Goal: Task Accomplishment & Management: Manage account settings

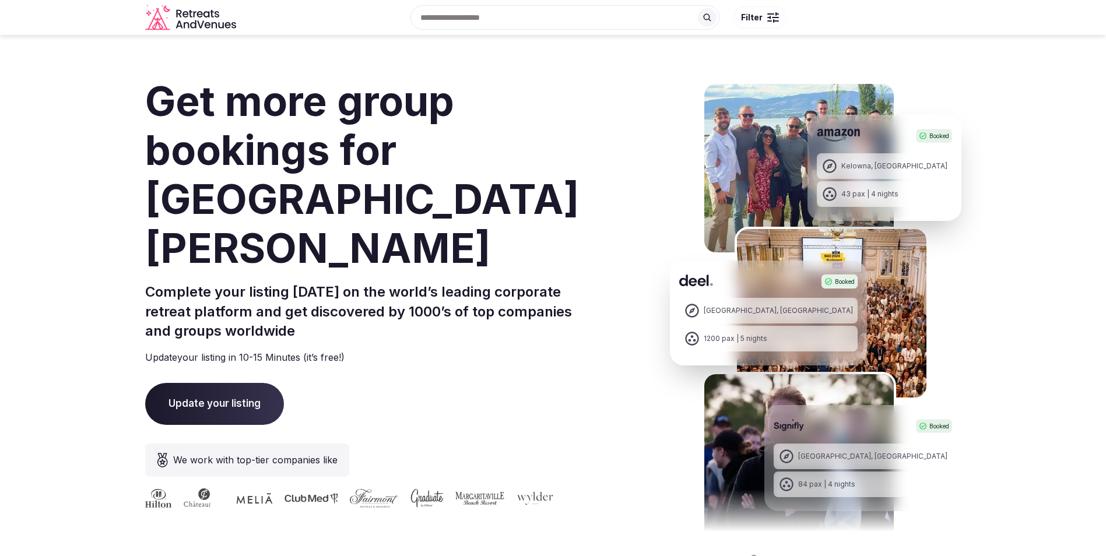
click at [233, 383] on span "Update your listing" at bounding box center [214, 404] width 139 height 42
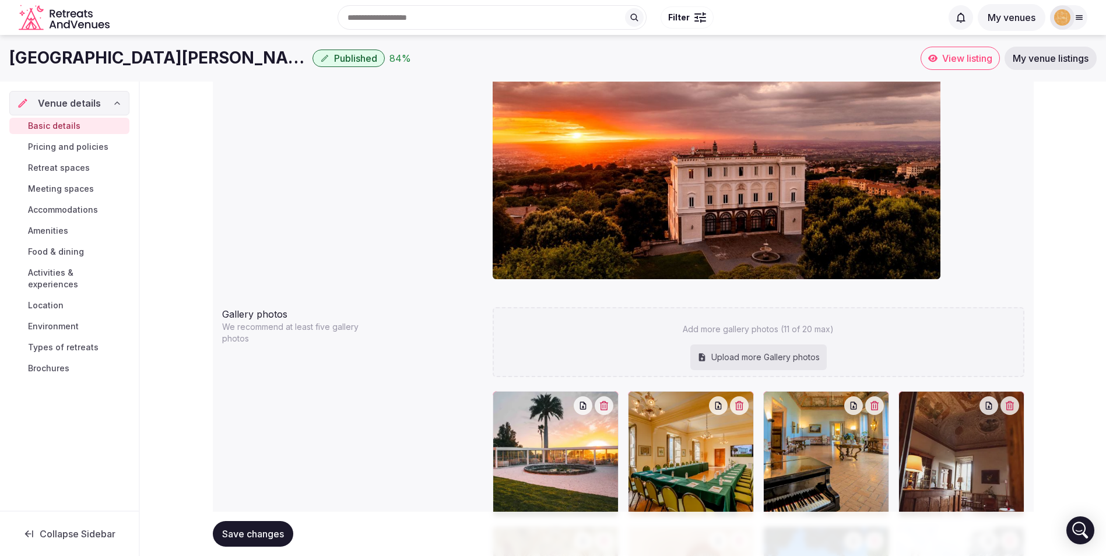
scroll to position [1029, 0]
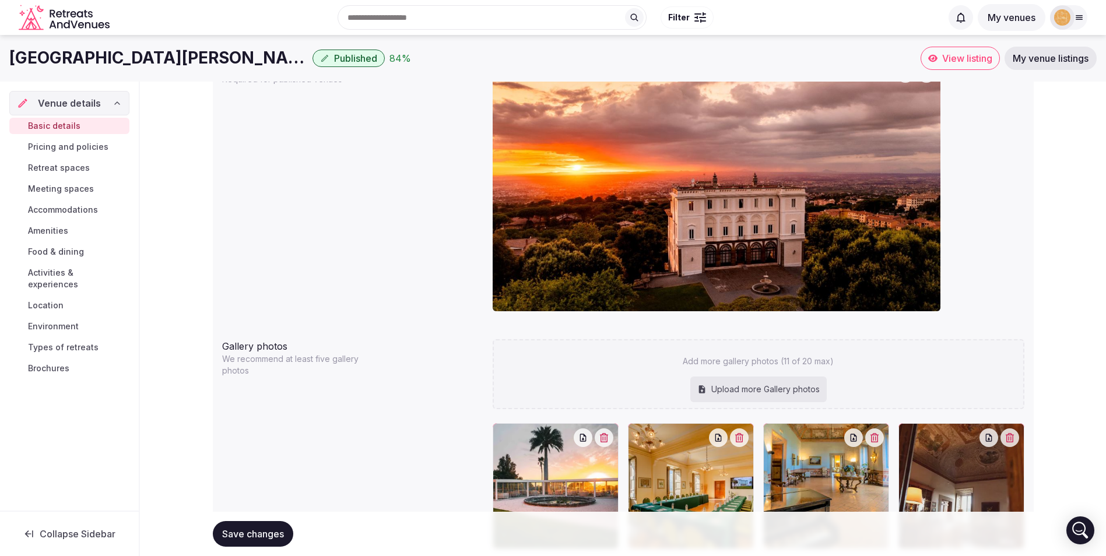
click at [69, 142] on span "Pricing and policies" at bounding box center [68, 147] width 80 height 12
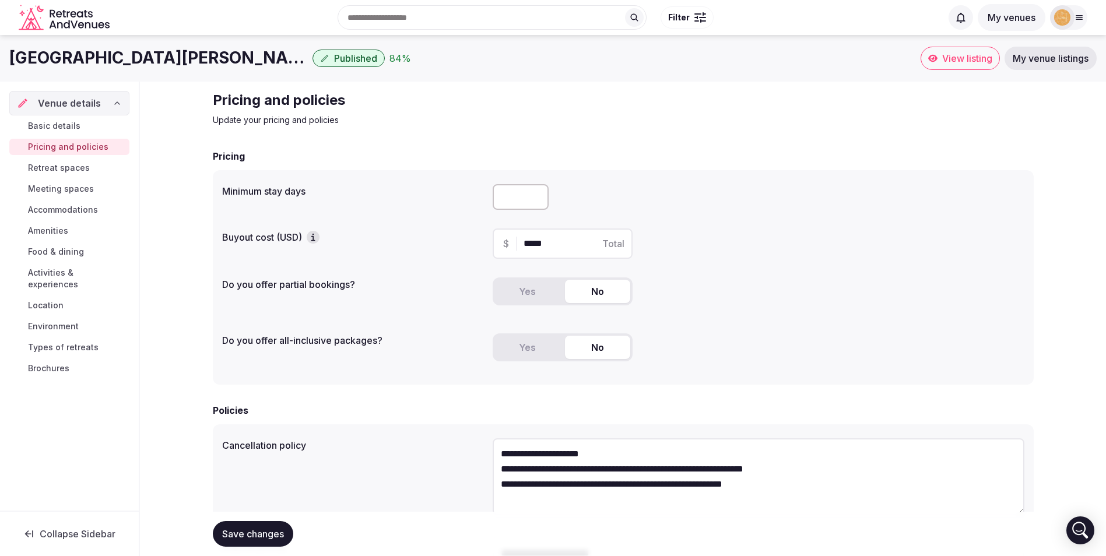
click at [32, 169] on span "Retreat spaces" at bounding box center [59, 168] width 62 height 12
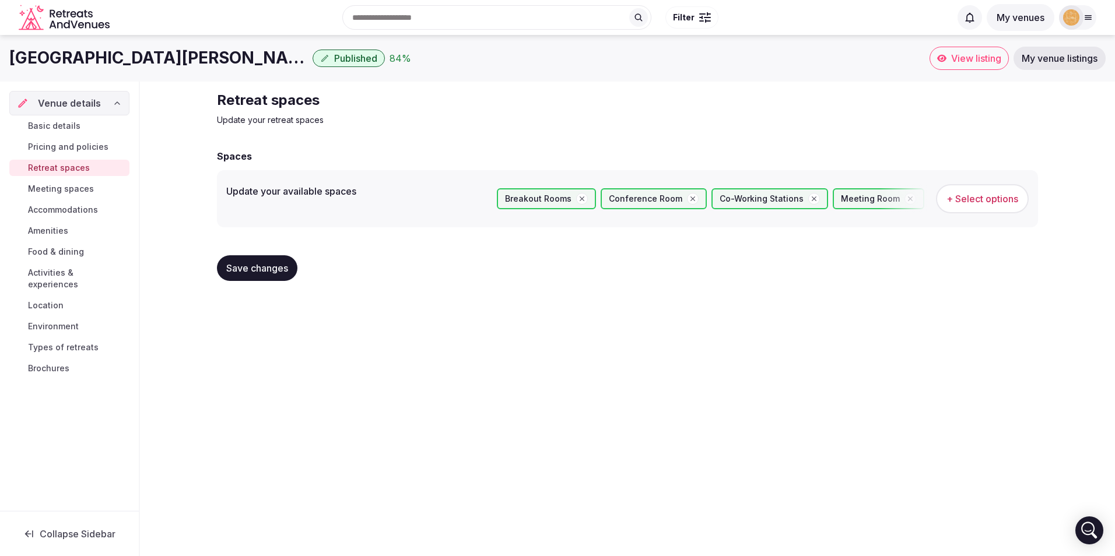
click at [69, 188] on span "Meeting spaces" at bounding box center [61, 189] width 66 height 12
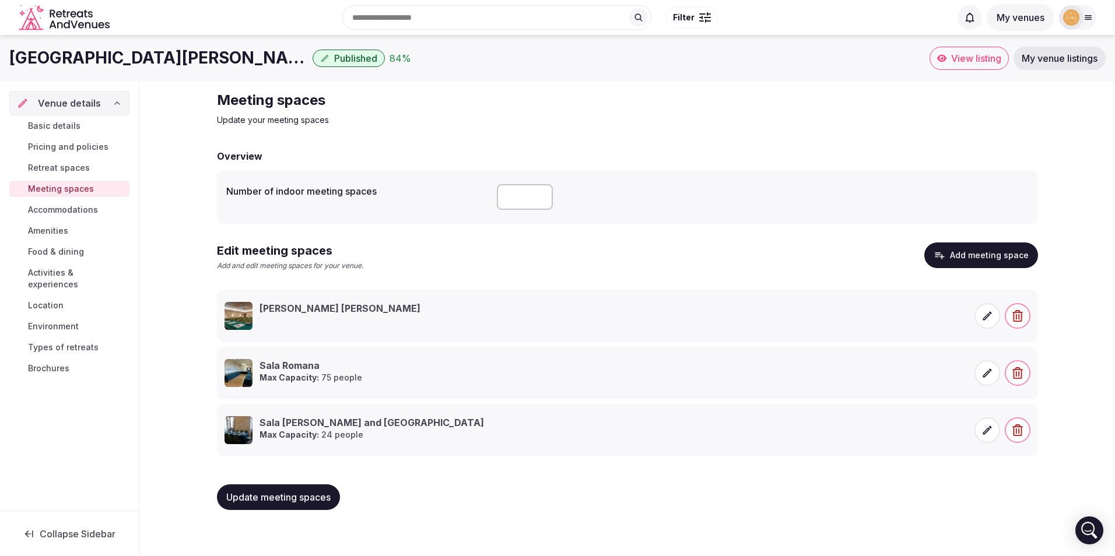
click at [49, 211] on span "Accommodations" at bounding box center [63, 210] width 70 height 12
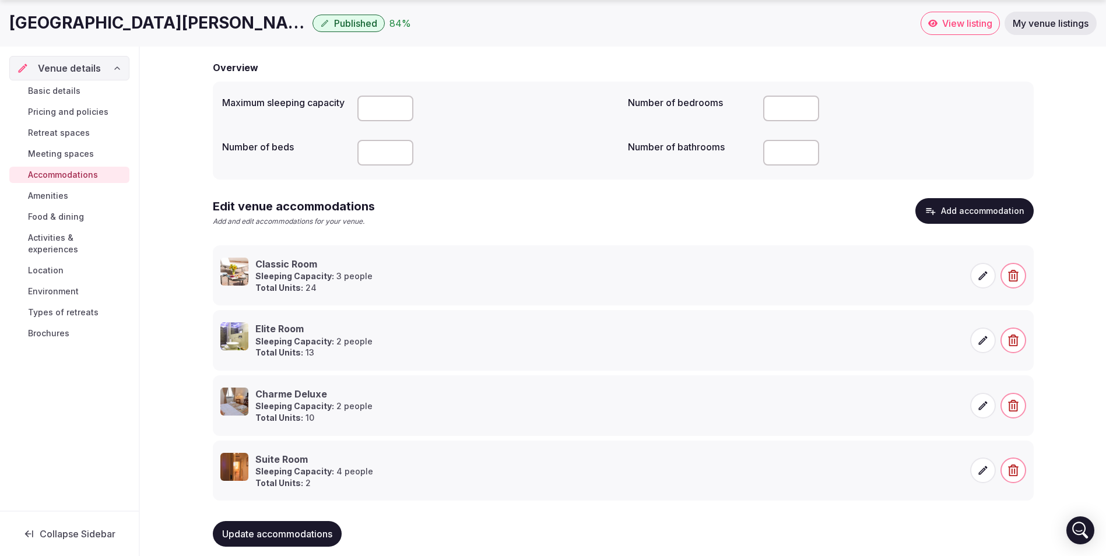
scroll to position [106, 0]
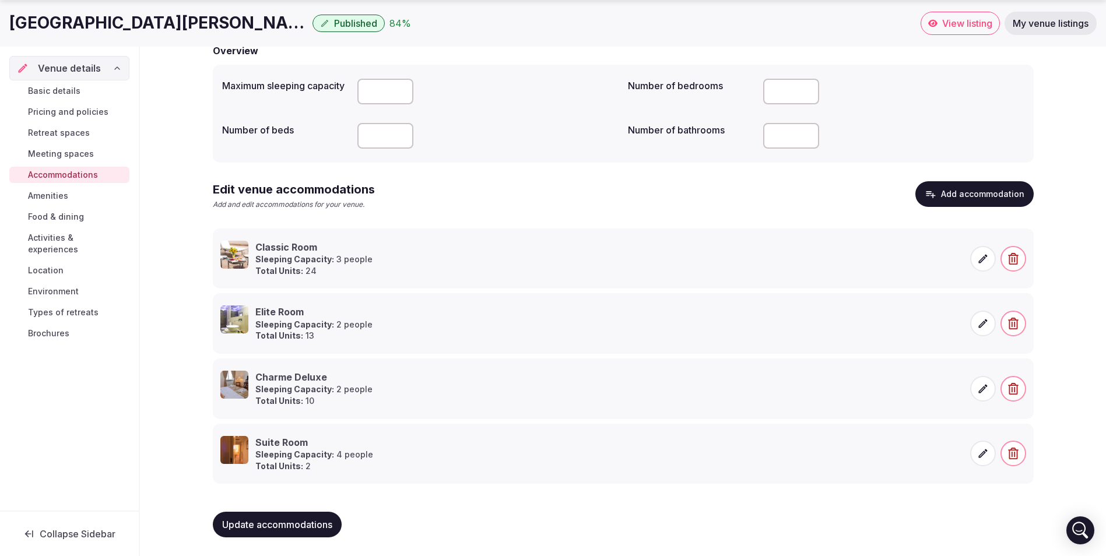
click at [47, 190] on span "Amenities" at bounding box center [48, 196] width 40 height 12
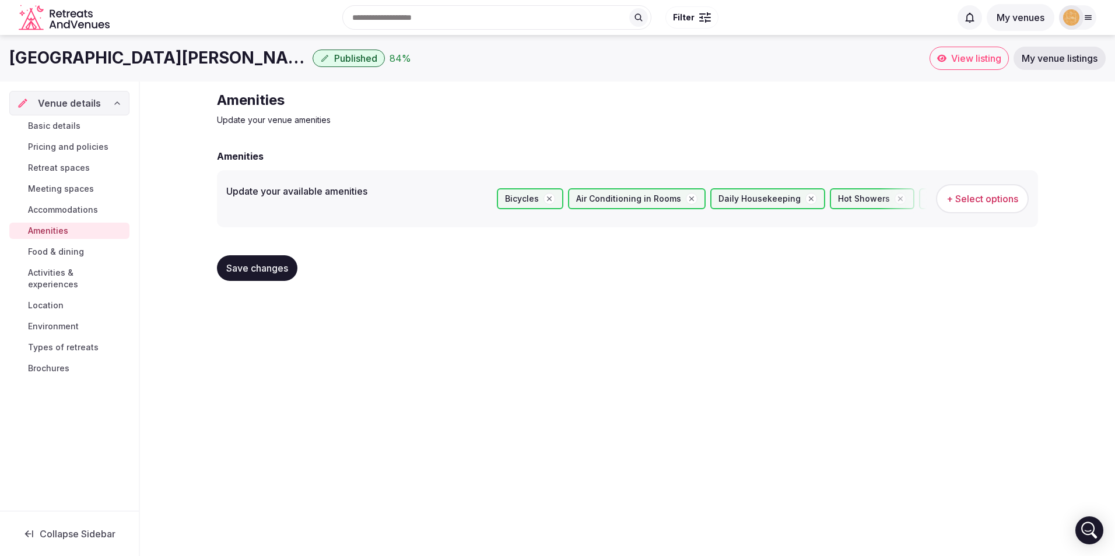
click at [63, 252] on span "Food & dining" at bounding box center [56, 252] width 56 height 12
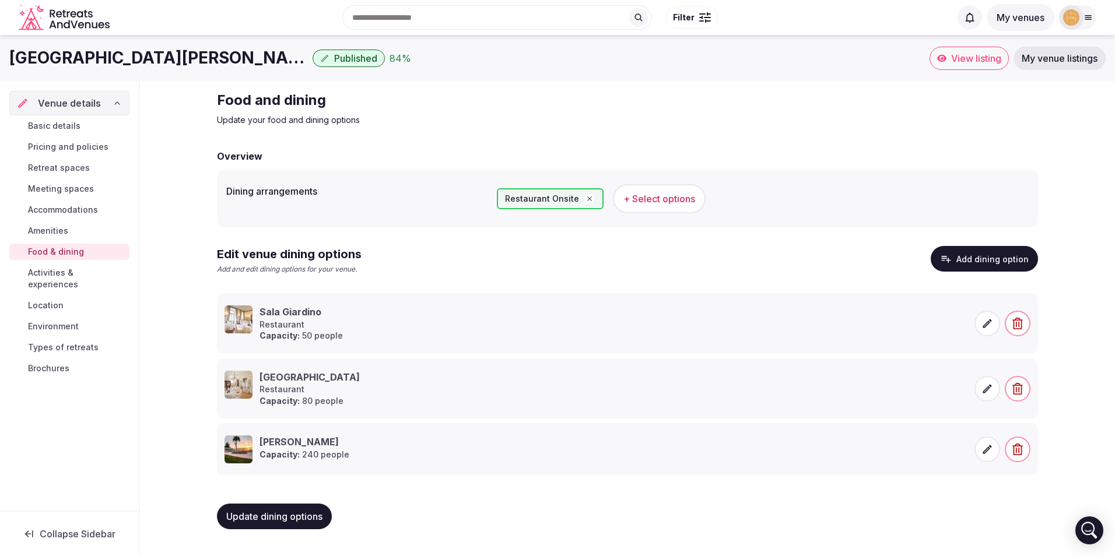
click at [92, 279] on link "Activities & experiences" at bounding box center [69, 279] width 120 height 28
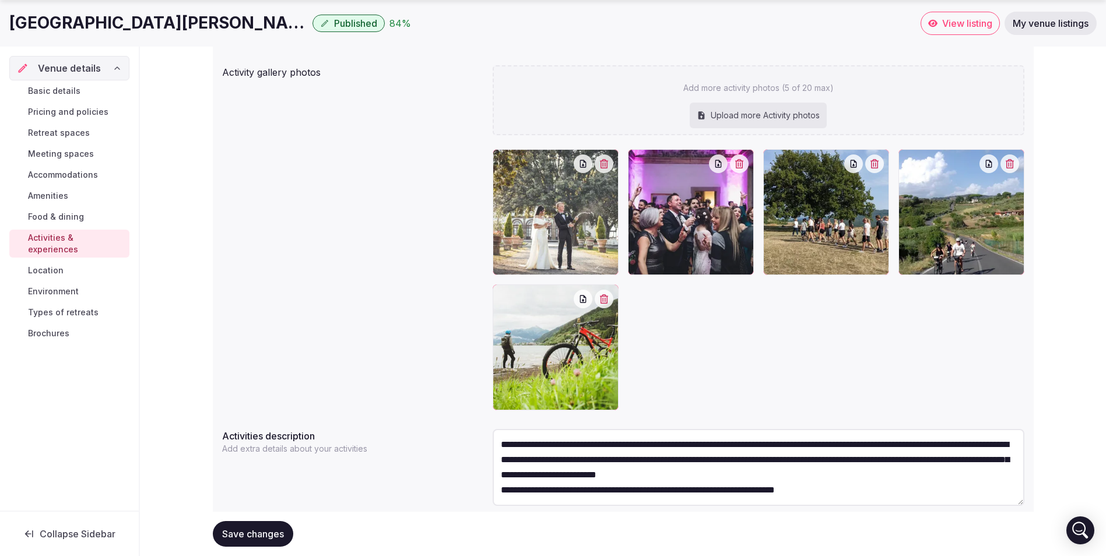
scroll to position [175, 0]
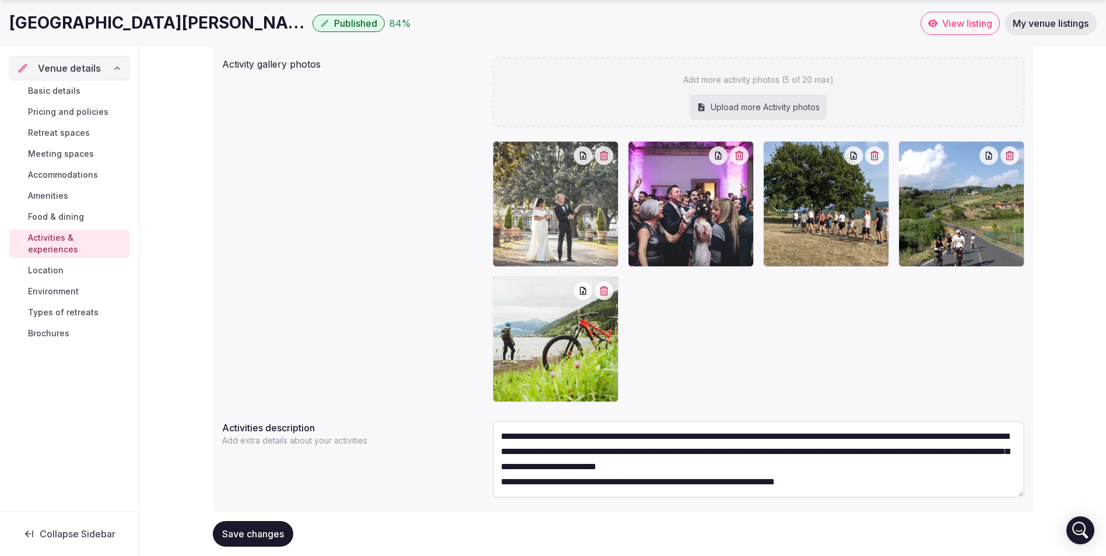
click at [48, 265] on span "Location" at bounding box center [46, 271] width 36 height 12
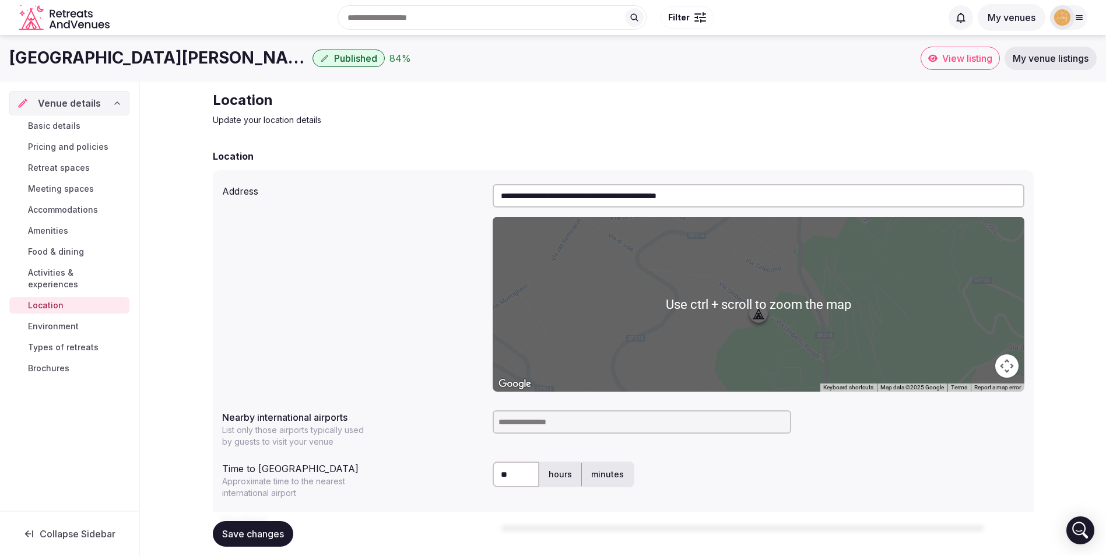
scroll to position [124, 0]
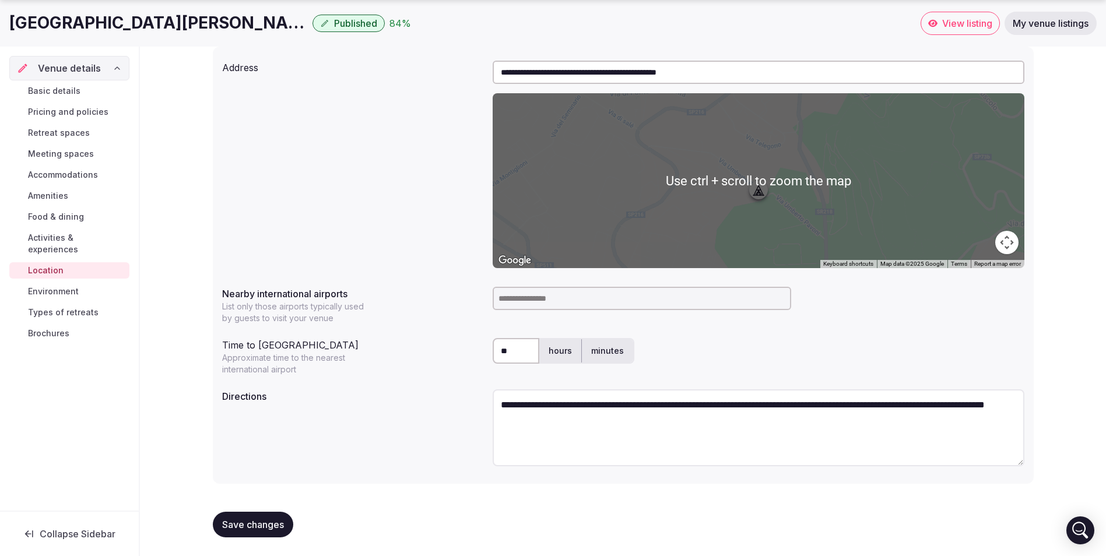
click at [49, 287] on link "Environment" at bounding box center [69, 291] width 120 height 16
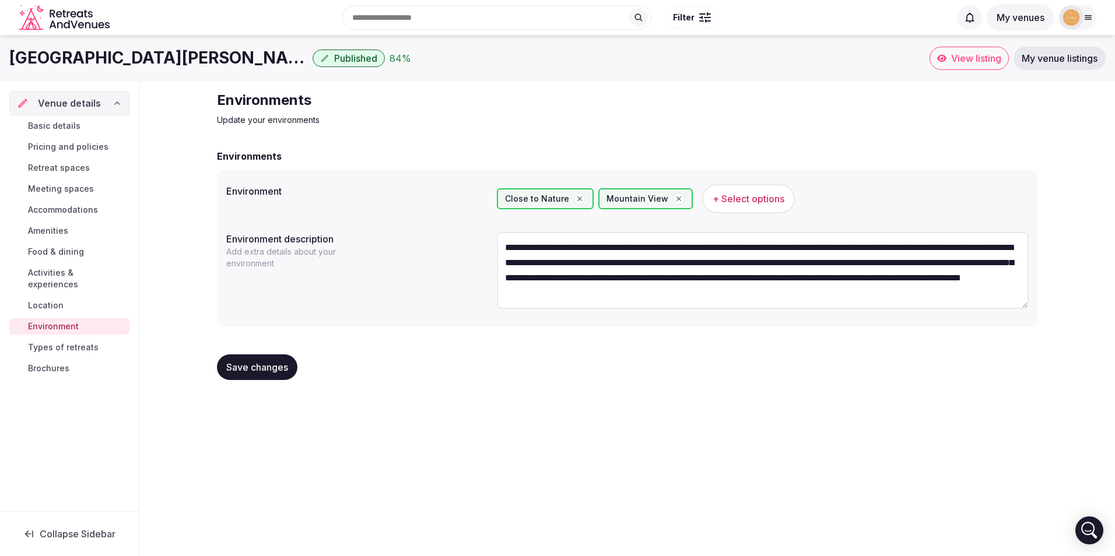
click at [85, 342] on span "Types of retreats" at bounding box center [63, 348] width 71 height 12
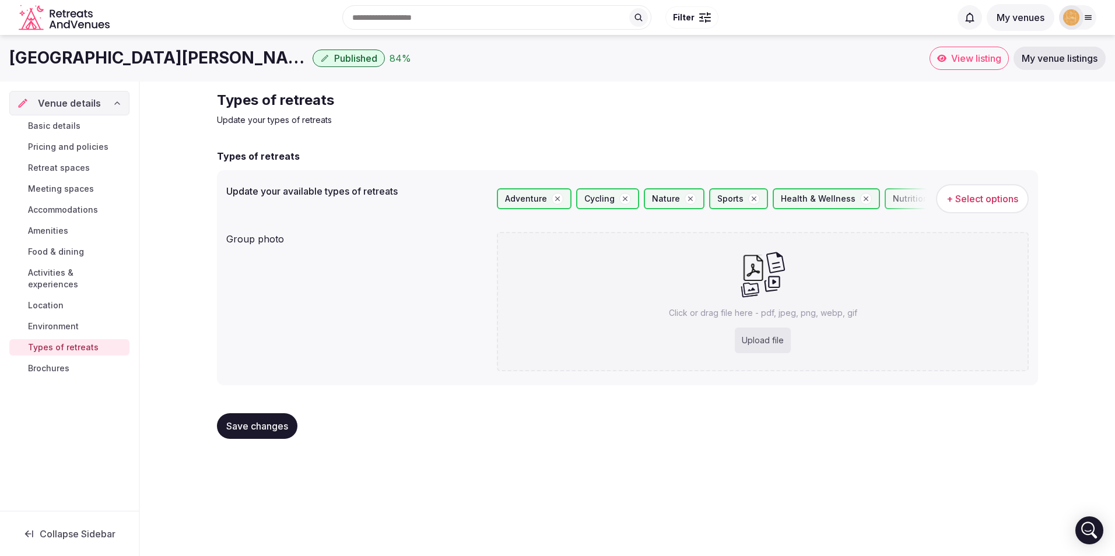
click at [47, 363] on span "Brochures" at bounding box center [48, 369] width 41 height 12
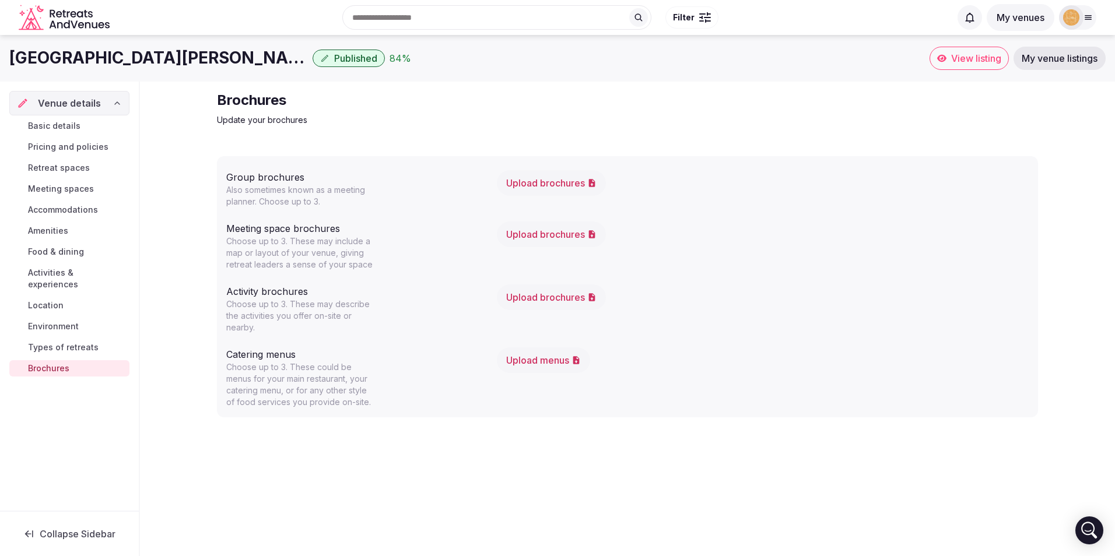
click at [1034, 17] on button "My venues" at bounding box center [1020, 17] width 68 height 27
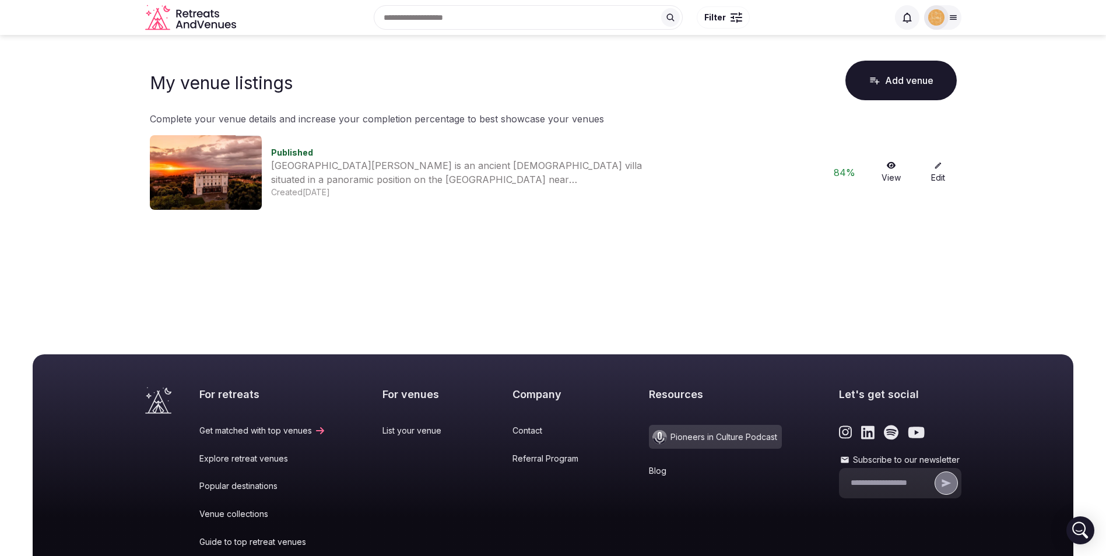
click at [943, 167] on link "Edit" at bounding box center [937, 172] width 37 height 22
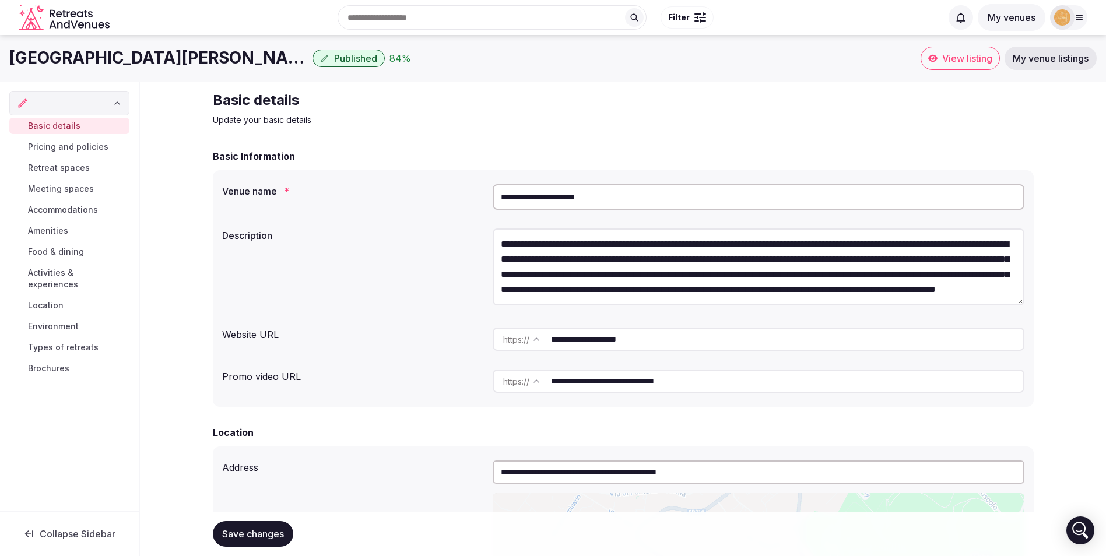
type textarea "**********"
click at [65, 234] on span "Amenities" at bounding box center [48, 231] width 40 height 12
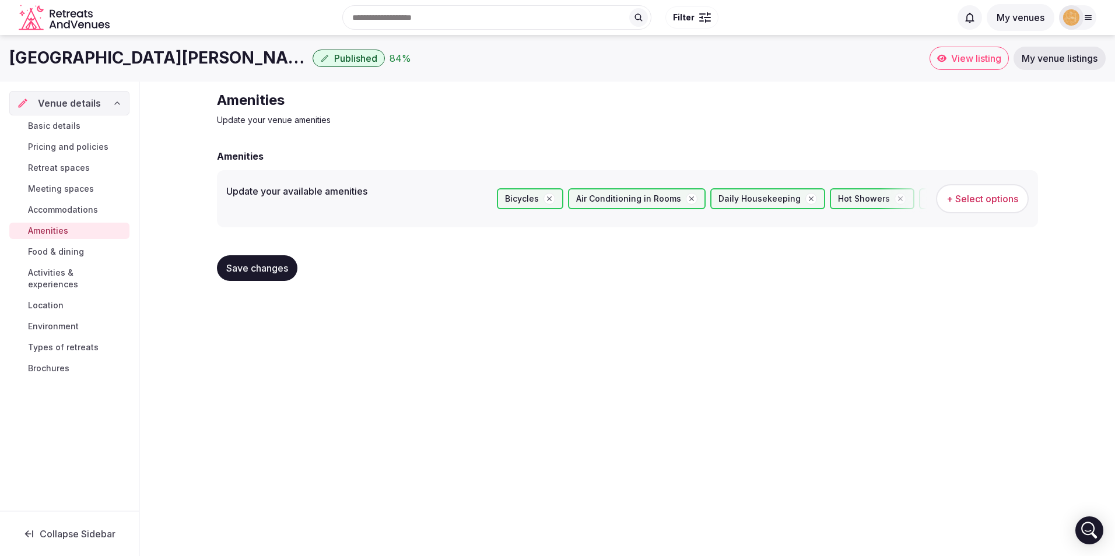
click at [66, 270] on span "Activities & experiences" at bounding box center [76, 278] width 97 height 23
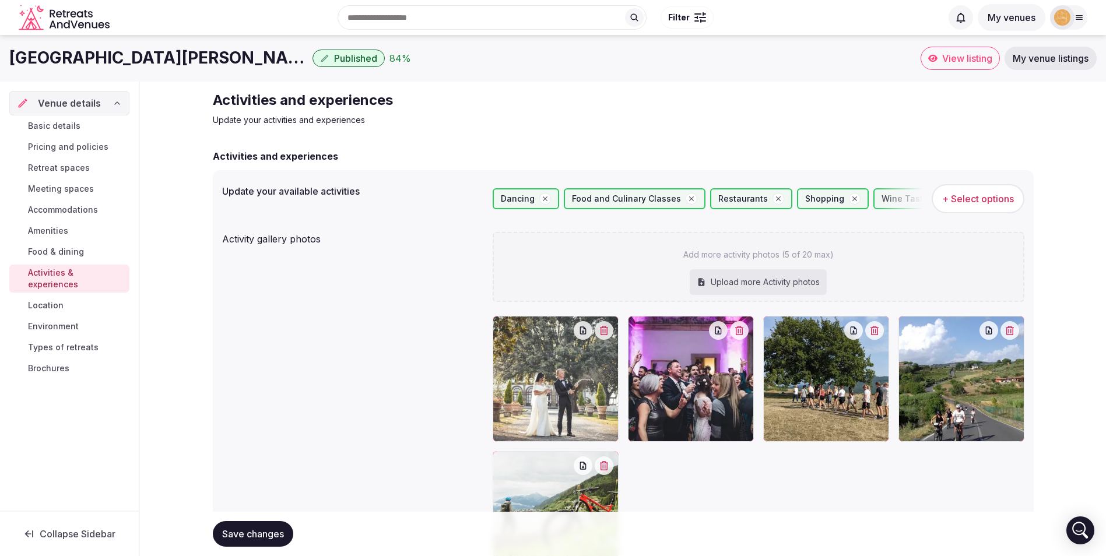
type textarea "**********"
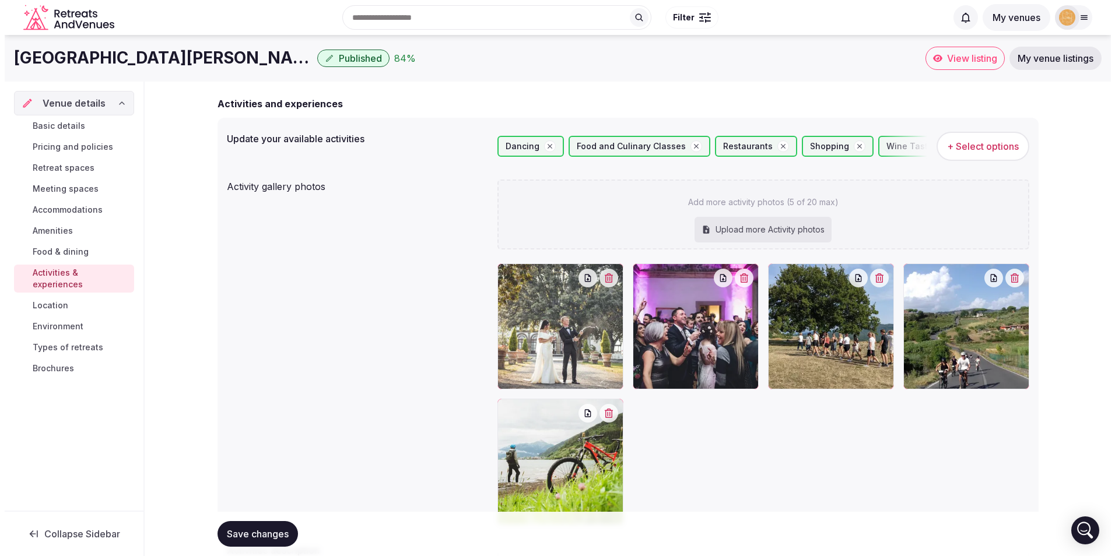
scroll to position [31, 0]
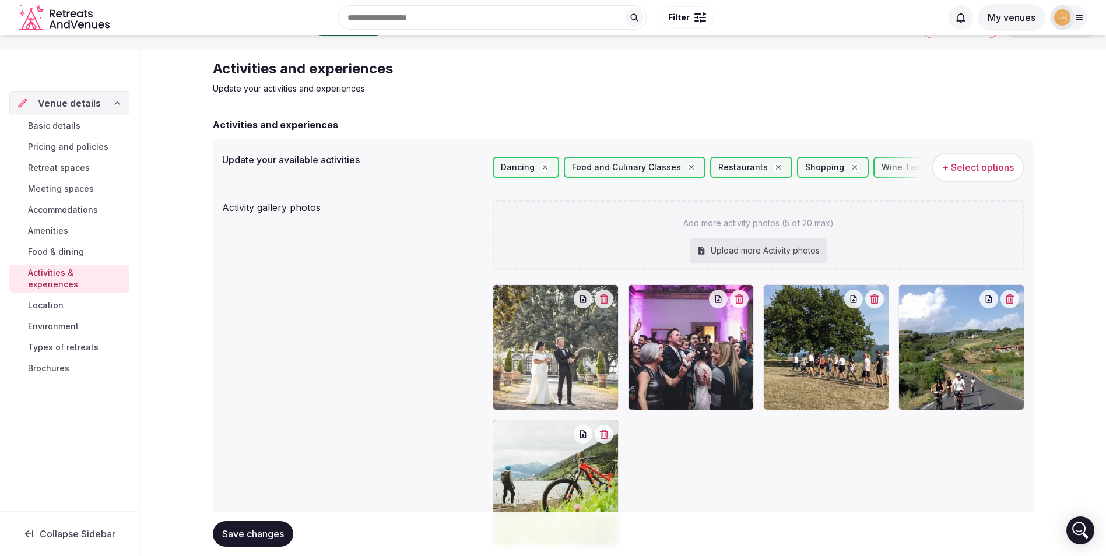
click at [995, 164] on span "+ Select options" at bounding box center [978, 167] width 72 height 13
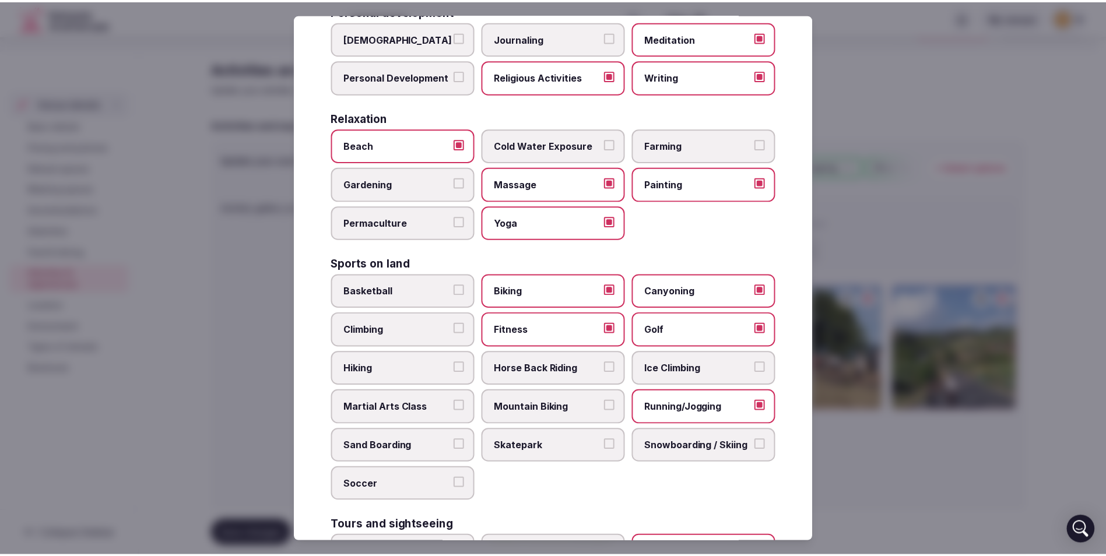
scroll to position [0, 0]
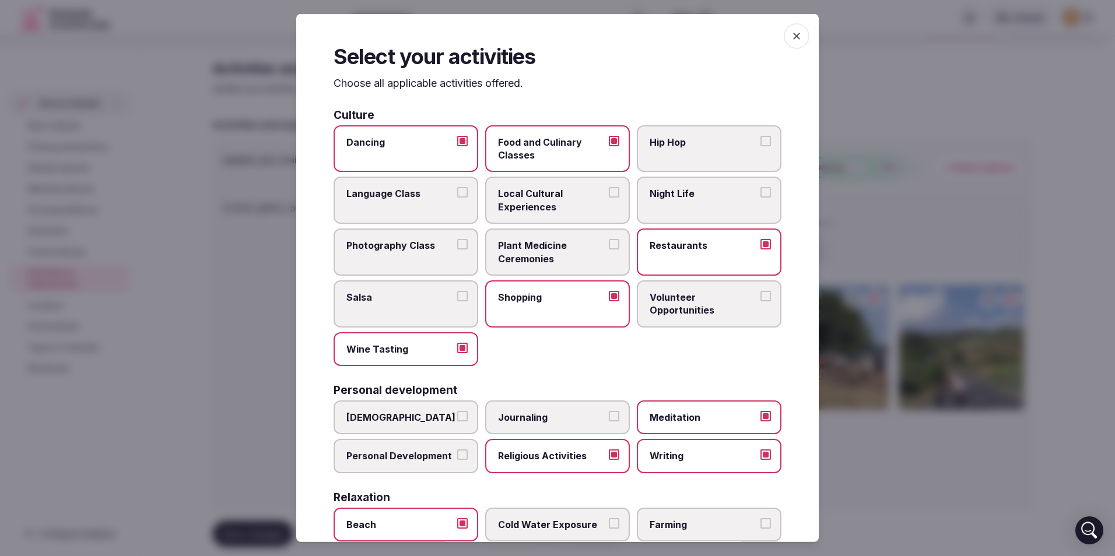
click at [792, 37] on icon "button" at bounding box center [796, 36] width 12 height 12
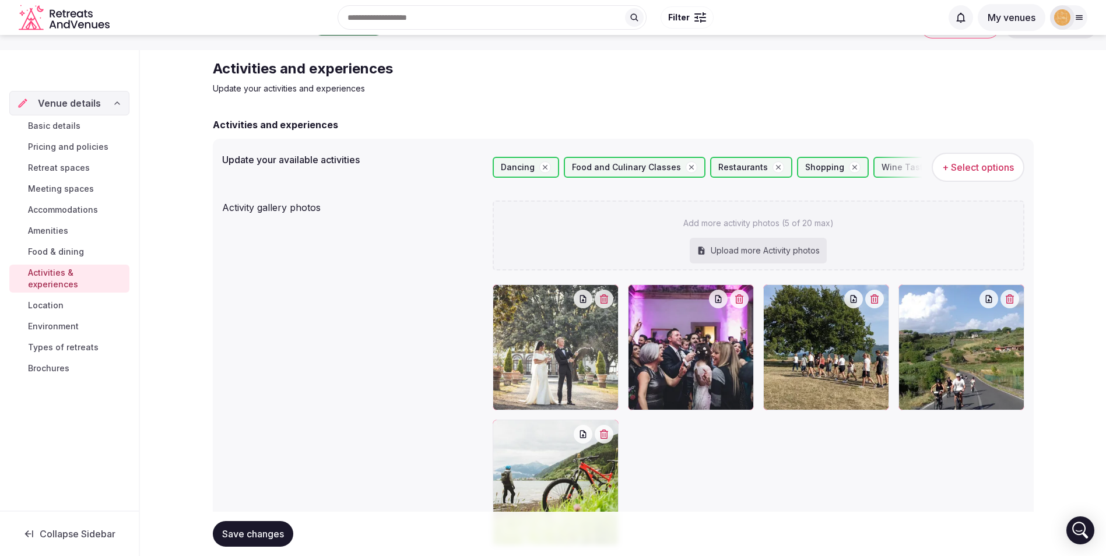
click at [1017, 17] on button "My venues" at bounding box center [1012, 17] width 68 height 27
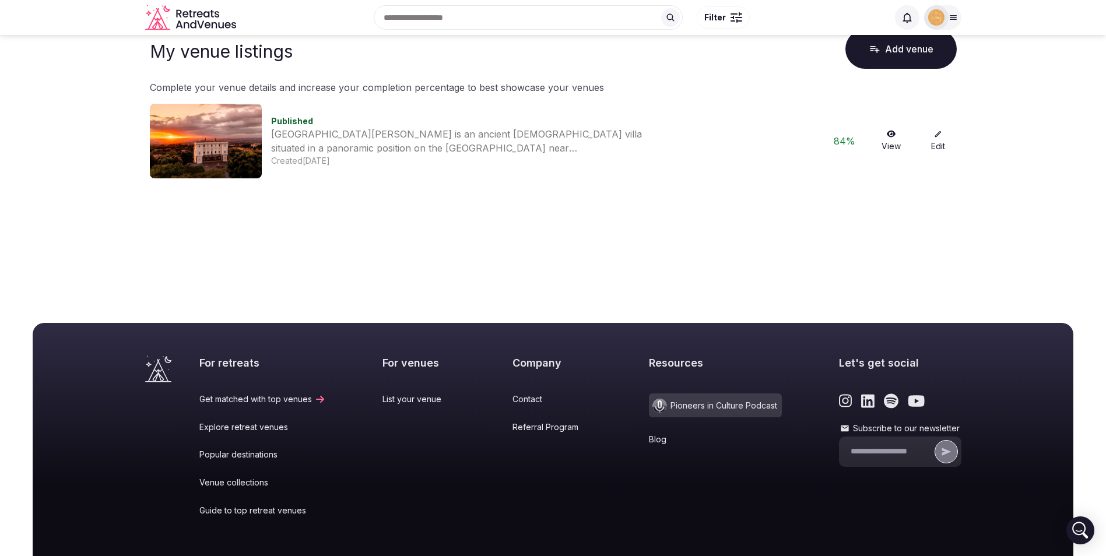
click at [950, 16] on icon at bounding box center [952, 17] width 9 height 9
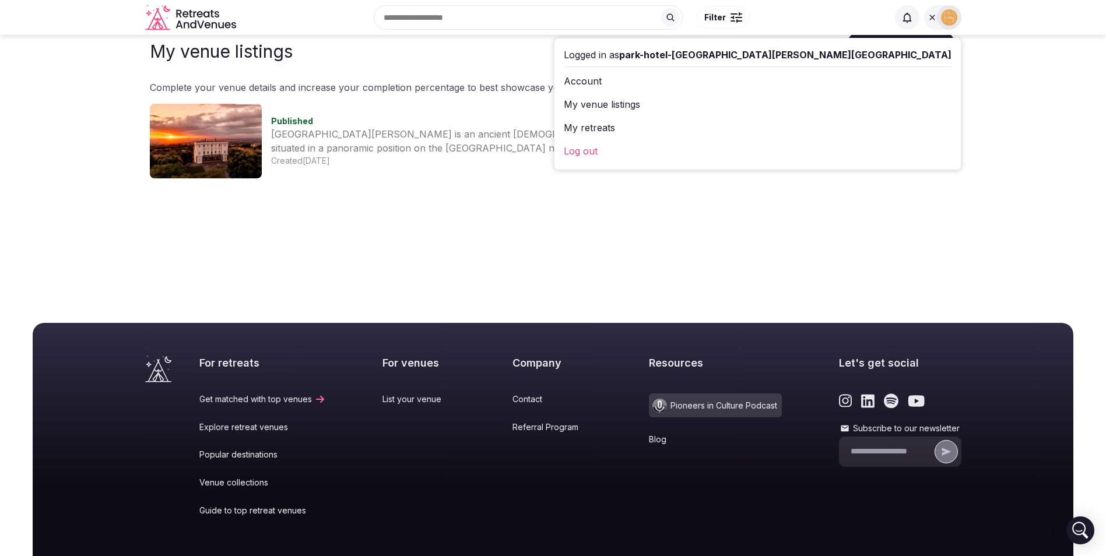
click at [816, 104] on link "My venue listings" at bounding box center [758, 104] width 388 height 19
click at [839, 104] on link "My venue listings" at bounding box center [758, 104] width 388 height 19
click at [785, 103] on link "My venue listings" at bounding box center [758, 104] width 388 height 19
click at [798, 126] on link "My retreats" at bounding box center [758, 127] width 388 height 19
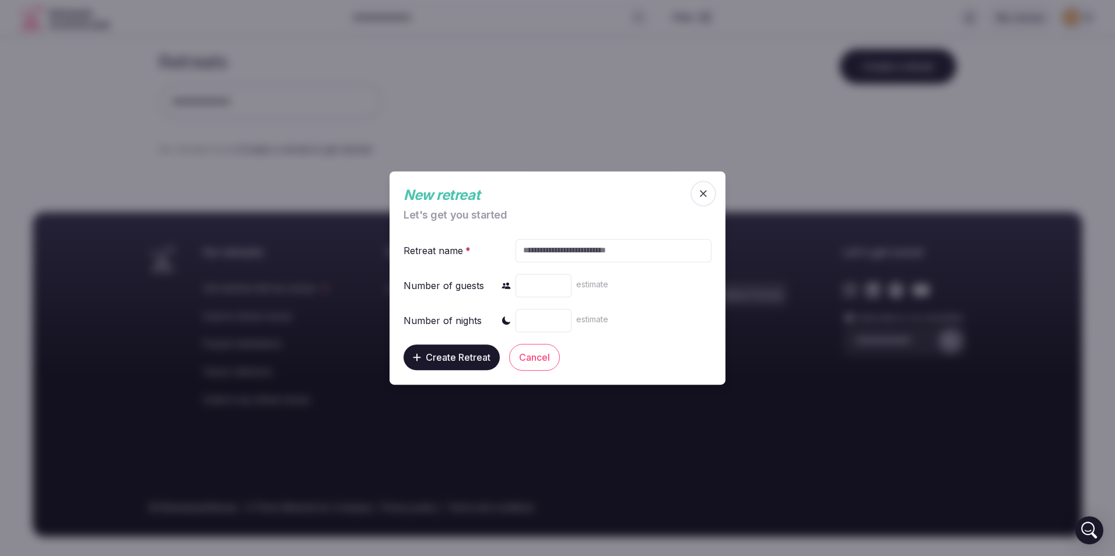
click at [710, 191] on span "button" at bounding box center [703, 194] width 26 height 26
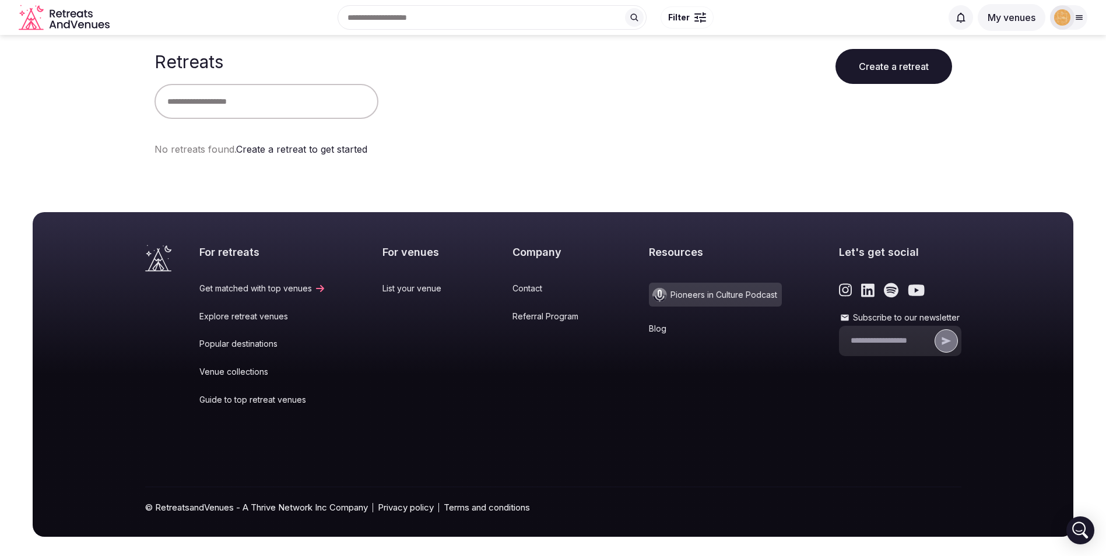
click at [1080, 20] on icon at bounding box center [1079, 18] width 6 height 4
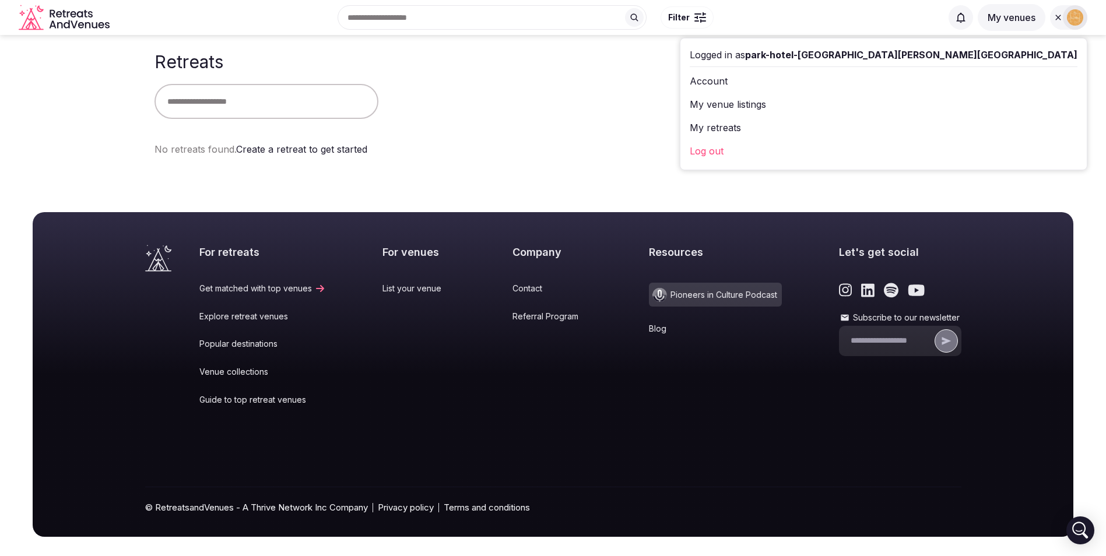
click at [952, 107] on link "My venue listings" at bounding box center [884, 104] width 388 height 19
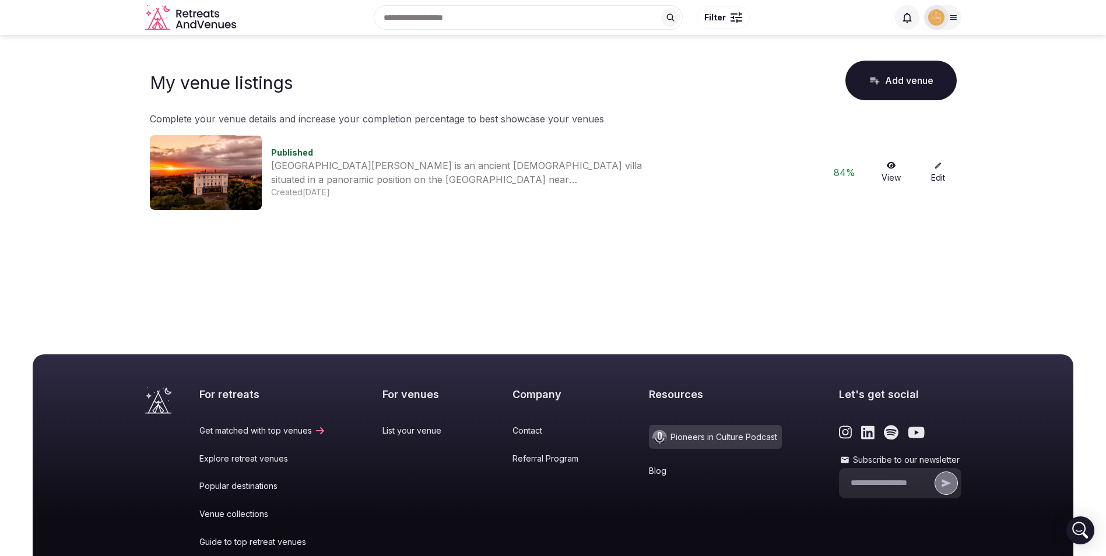
click at [895, 78] on button "Add venue" at bounding box center [900, 81] width 111 height 40
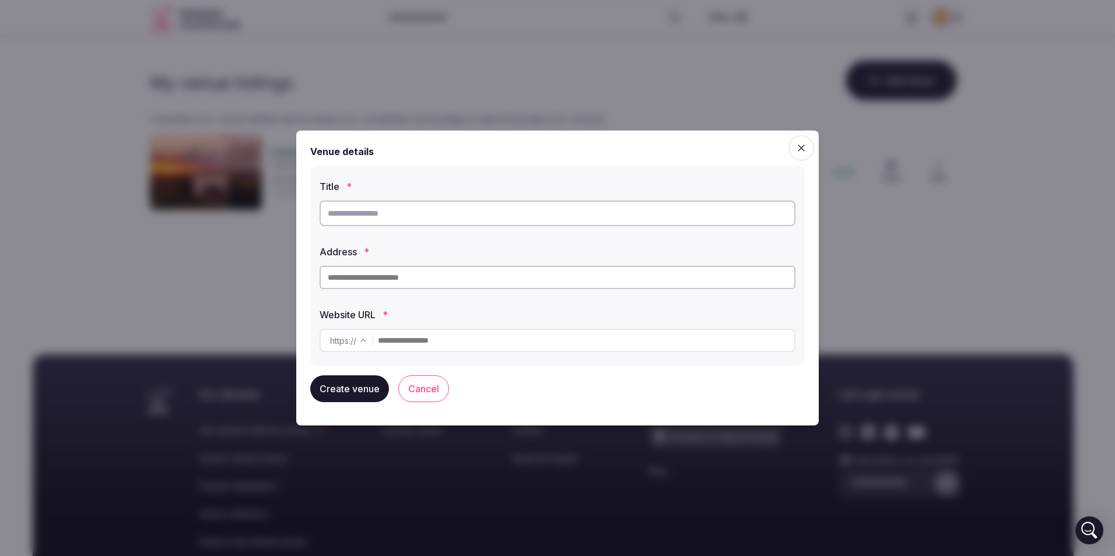
click at [352, 218] on input "text" at bounding box center [557, 214] width 476 height 26
click at [806, 149] on icon "button" at bounding box center [801, 148] width 12 height 12
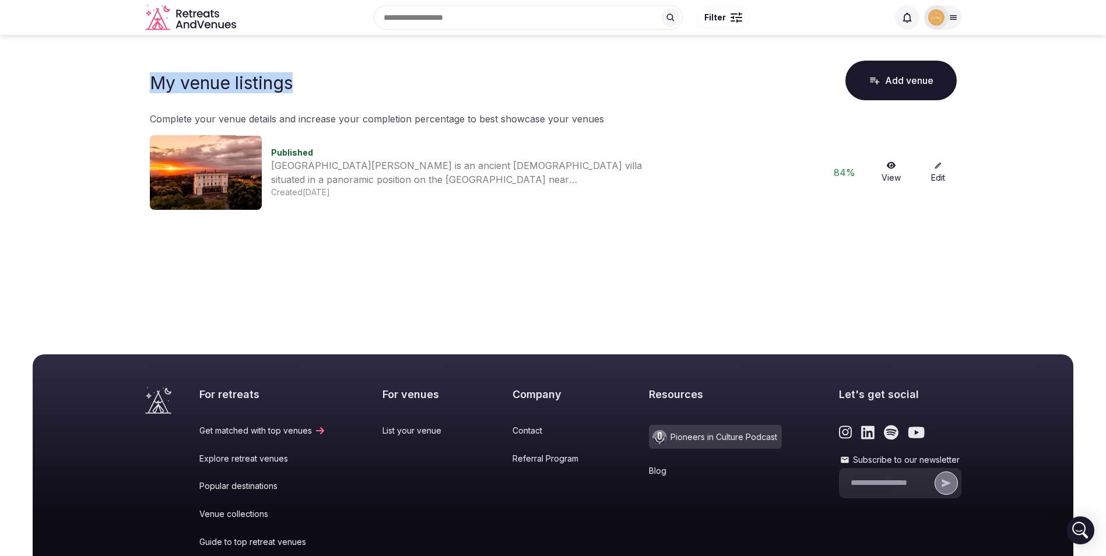
drag, startPoint x: 322, startPoint y: 79, endPoint x: 146, endPoint y: 76, distance: 175.5
click at [146, 76] on div "My venue listings Add venue Complete your venue details and increase your compl…" at bounding box center [553, 134] width 816 height 152
copy h1 "My venue listings"
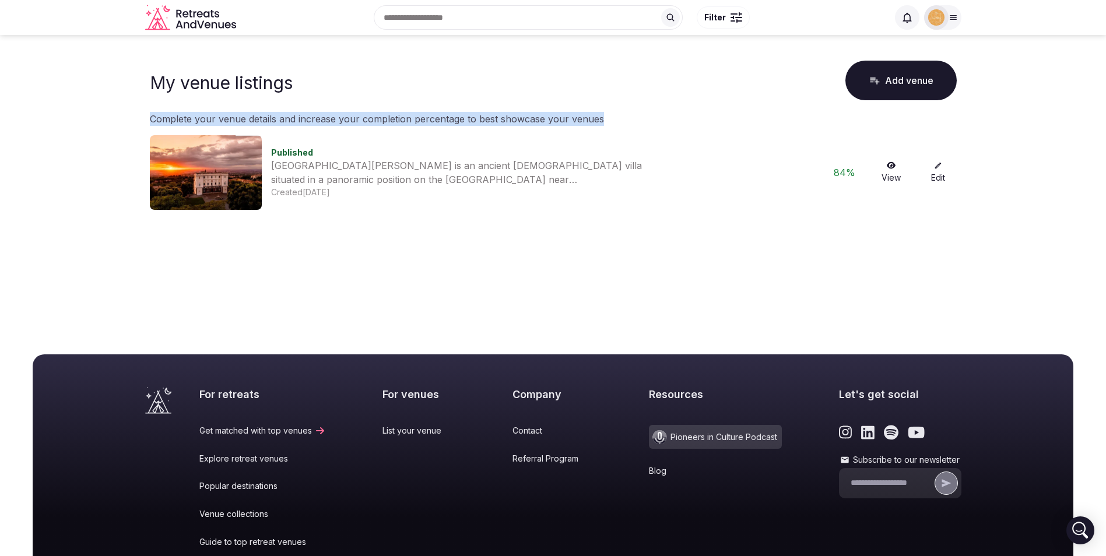
drag, startPoint x: 600, startPoint y: 118, endPoint x: 132, endPoint y: 120, distance: 468.1
click at [132, 120] on main "My venue listings Add venue Complete your venue details and increase your compl…" at bounding box center [553, 178] width 1106 height 287
copy p "Complete your venue details and increase your completion percentage to best sho…"
click at [938, 167] on icon at bounding box center [938, 165] width 8 height 8
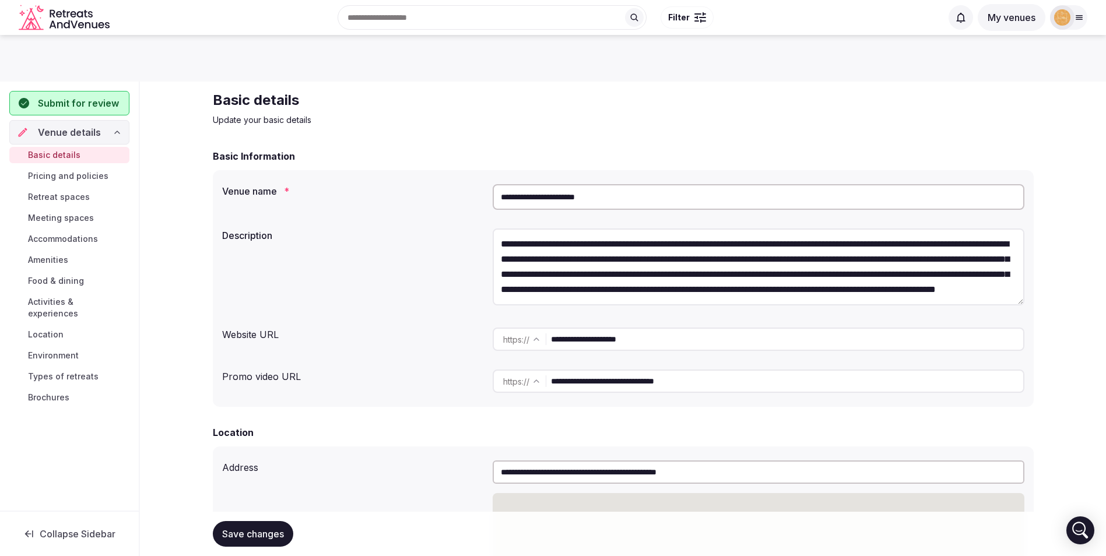
type textarea "**********"
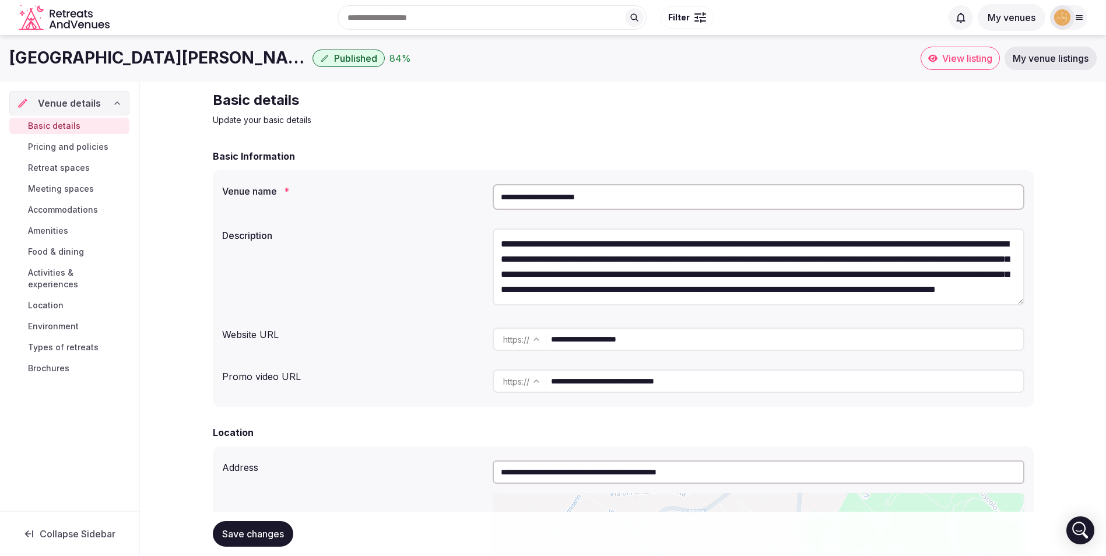
click at [48, 216] on link "Accommodations" at bounding box center [69, 210] width 120 height 16
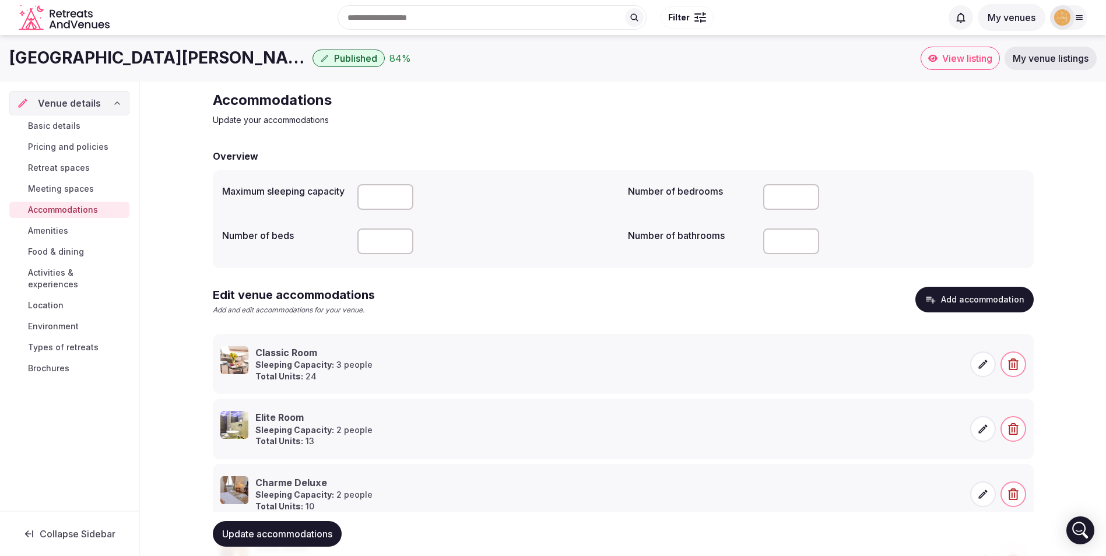
click at [56, 231] on span "Amenities" at bounding box center [48, 231] width 40 height 12
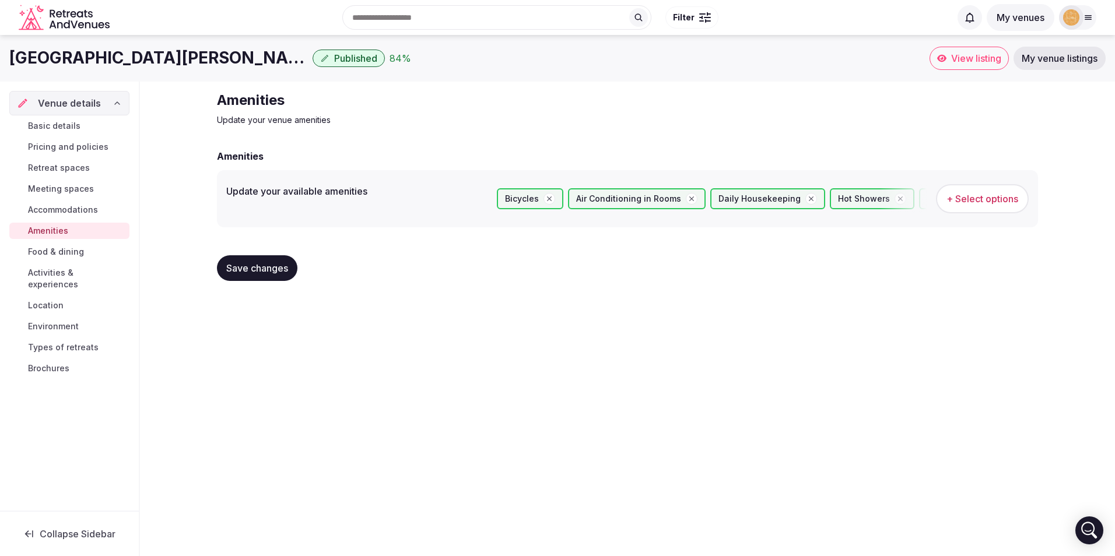
click at [982, 203] on span "+ Select options" at bounding box center [982, 198] width 72 height 13
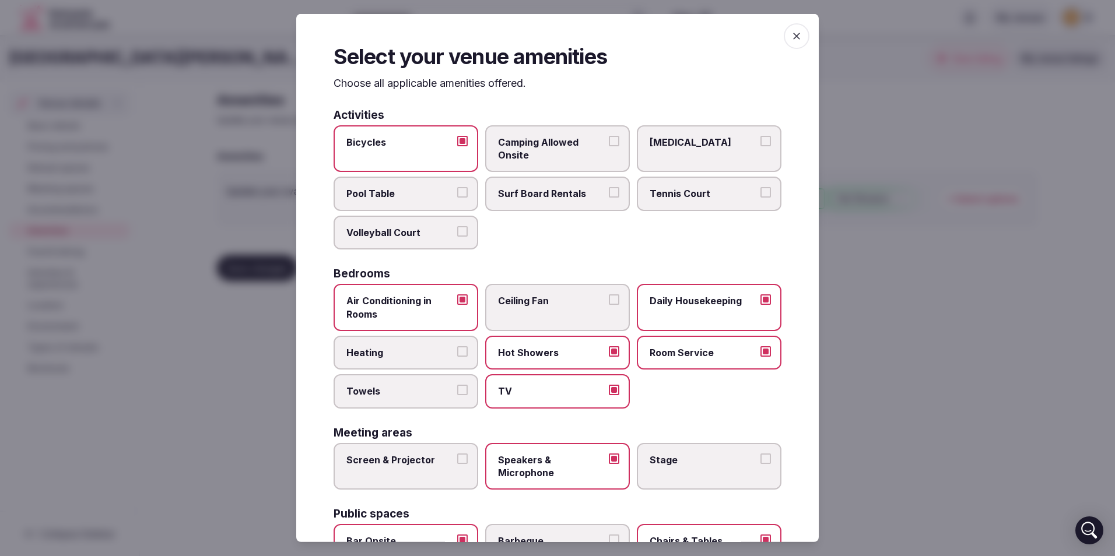
click at [792, 36] on icon "button" at bounding box center [796, 36] width 12 height 12
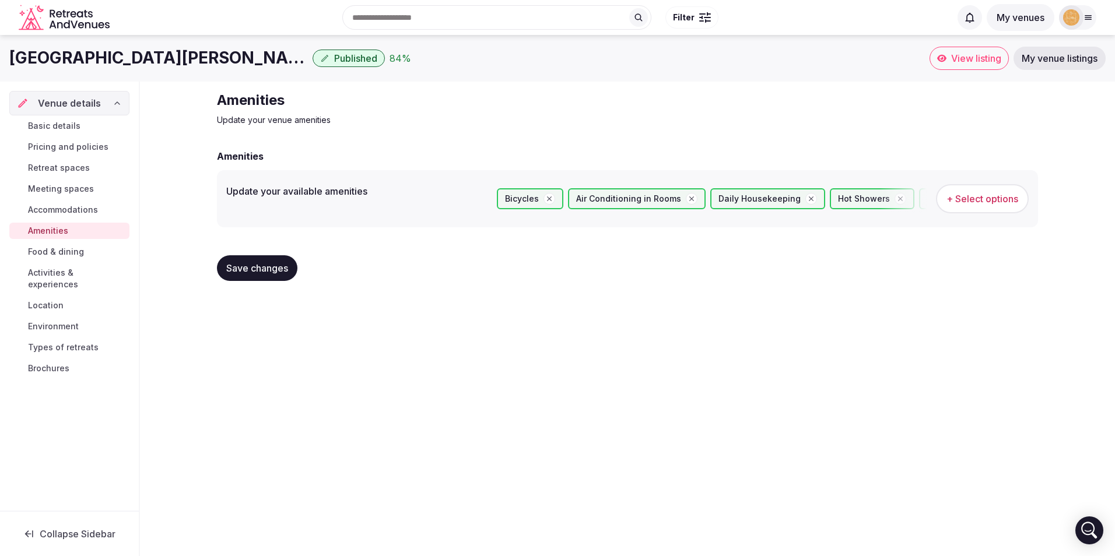
click at [68, 249] on span "Food & dining" at bounding box center [56, 252] width 56 height 12
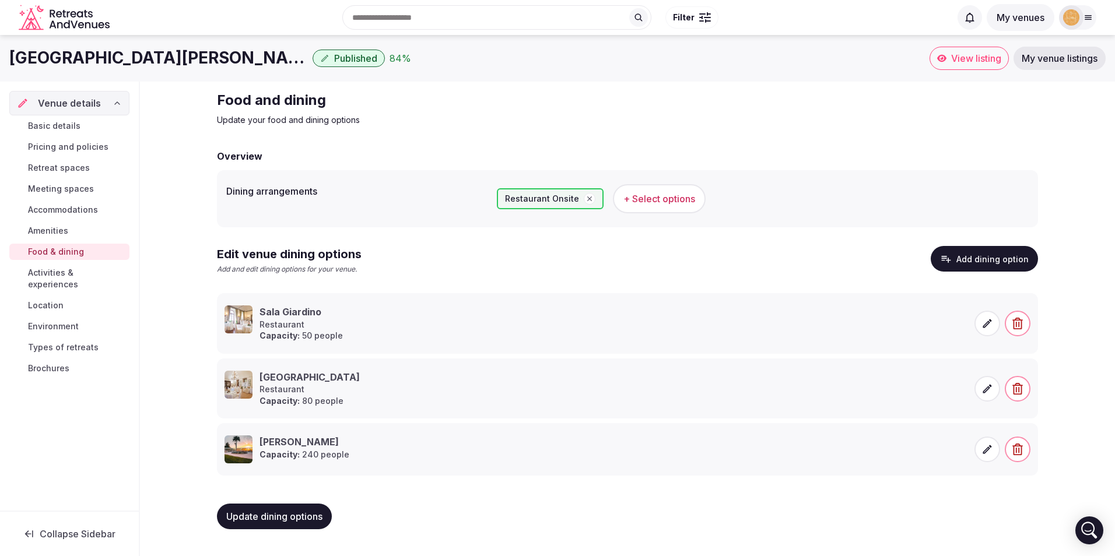
click at [94, 274] on span "Activities & experiences" at bounding box center [76, 278] width 97 height 23
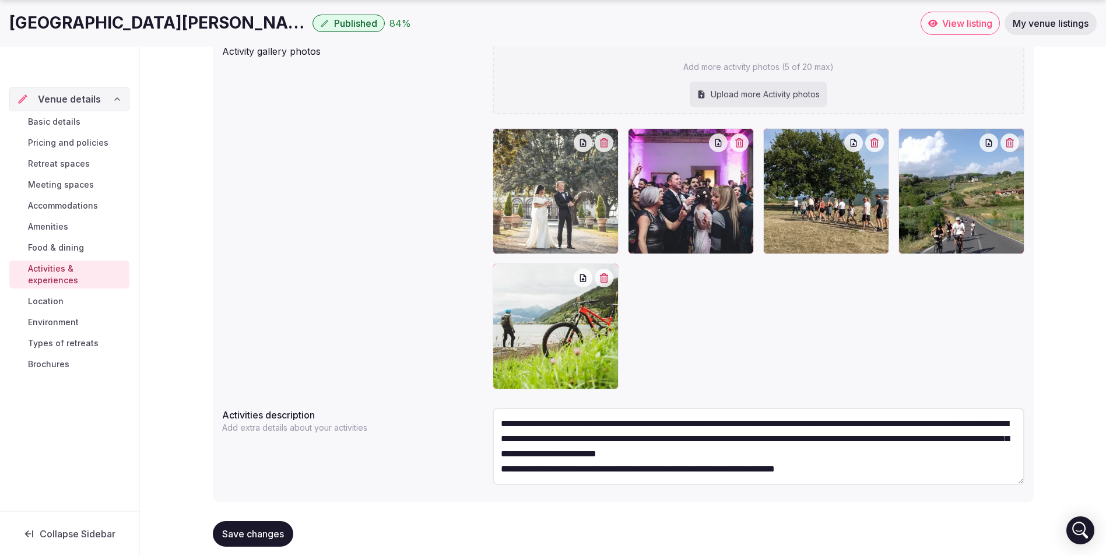
scroll to position [206, 0]
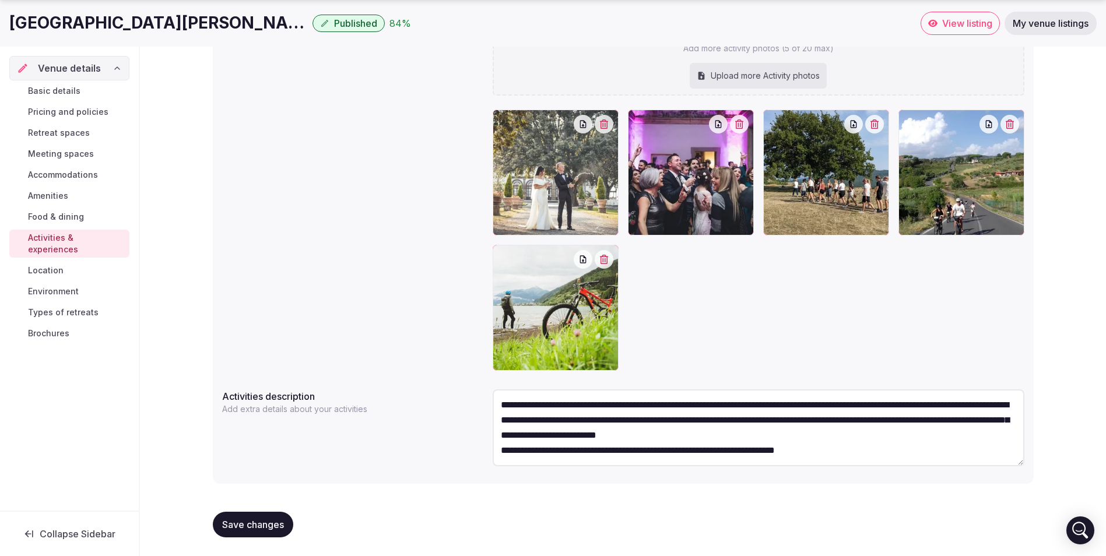
click at [294, 408] on p "Add extra details about your activities" at bounding box center [296, 409] width 149 height 12
click at [570, 415] on textarea "**********" at bounding box center [759, 427] width 532 height 77
click at [263, 528] on span "Save changes" at bounding box center [253, 525] width 62 height 12
type textarea "**********"
click at [1067, 530] on body "Search Popular Destinations [GEOGRAPHIC_DATA], [GEOGRAPHIC_DATA] [GEOGRAPHIC_DA…" at bounding box center [553, 175] width 1106 height 762
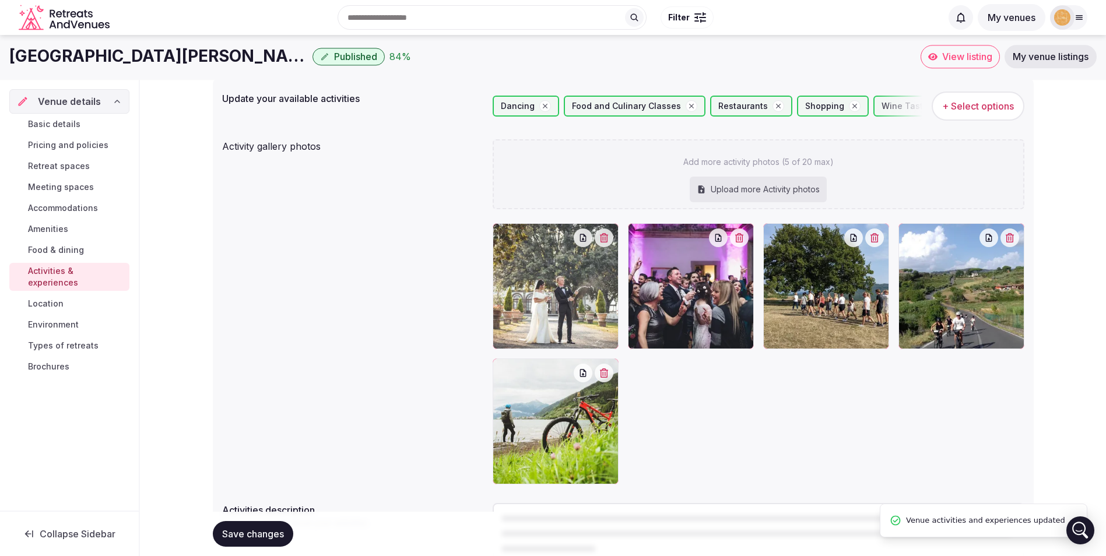
scroll to position [90, 0]
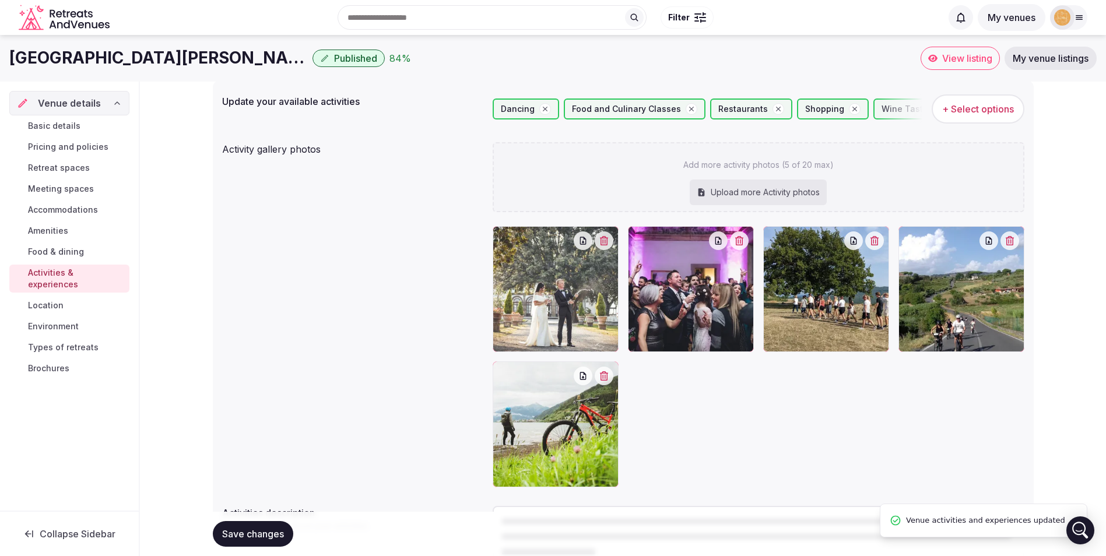
click at [735, 195] on div "Upload more Activity photos" at bounding box center [758, 193] width 137 height 26
click at [1031, 67] on link "My venue listings" at bounding box center [1050, 58] width 92 height 23
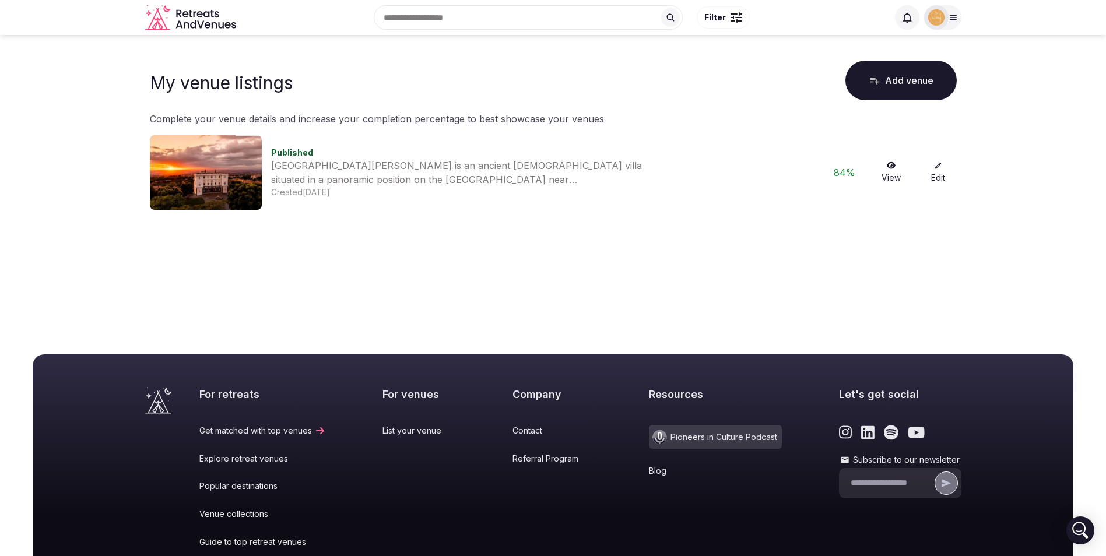
click at [908, 85] on button "Add venue" at bounding box center [900, 81] width 111 height 40
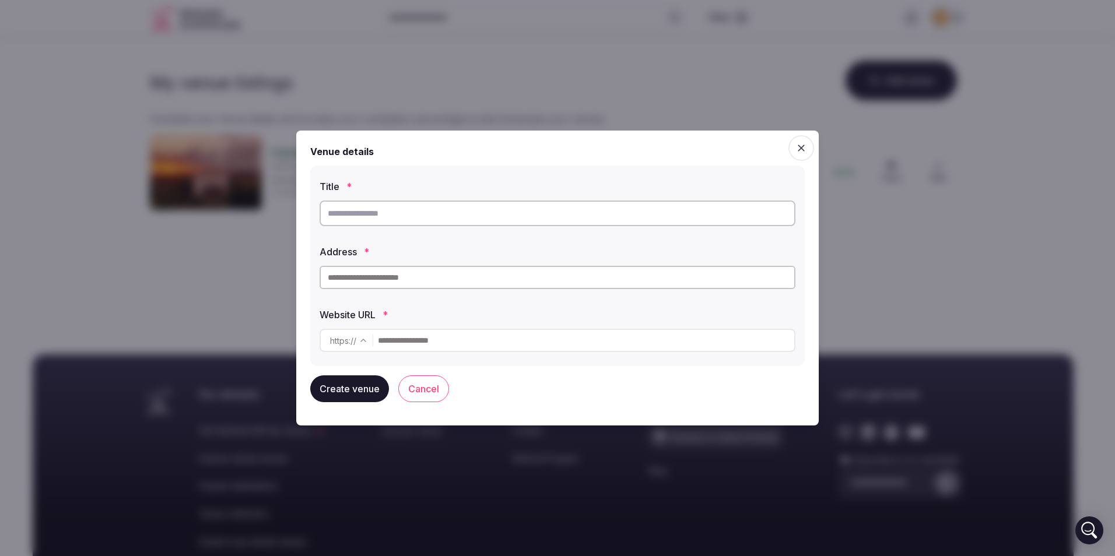
click at [373, 217] on input "text" at bounding box center [557, 214] width 476 height 26
click at [804, 151] on icon "button" at bounding box center [801, 148] width 12 height 12
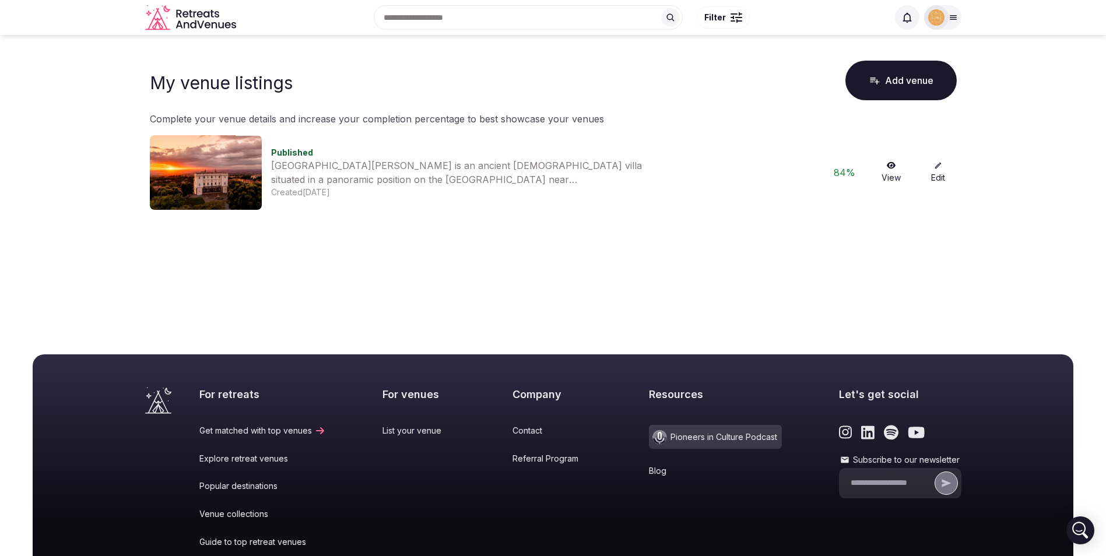
click at [950, 13] on icon at bounding box center [952, 17] width 9 height 9
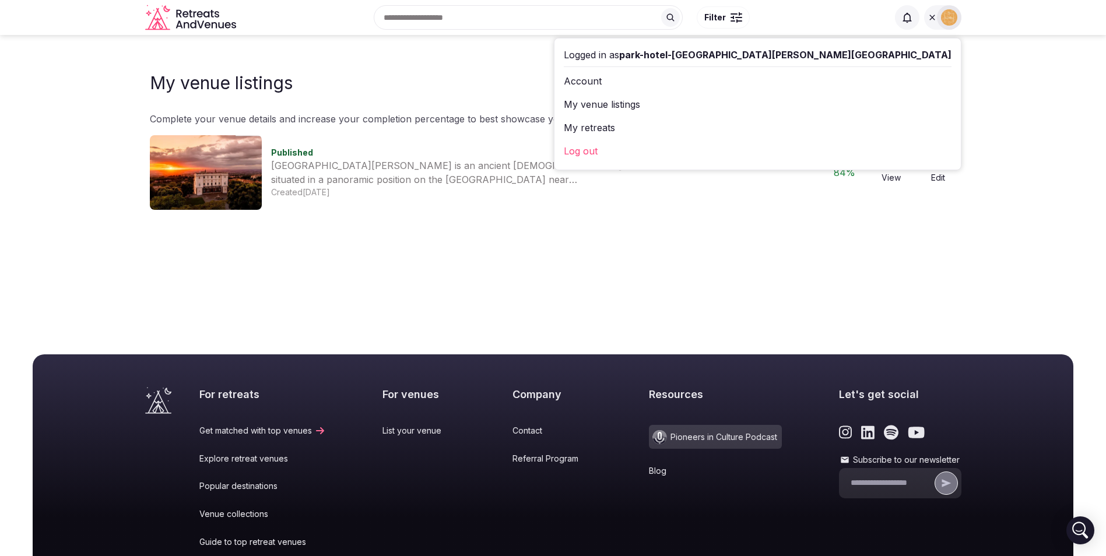
click at [838, 106] on link "My venue listings" at bounding box center [758, 104] width 388 height 19
